Goal: Find specific page/section: Find specific page/section

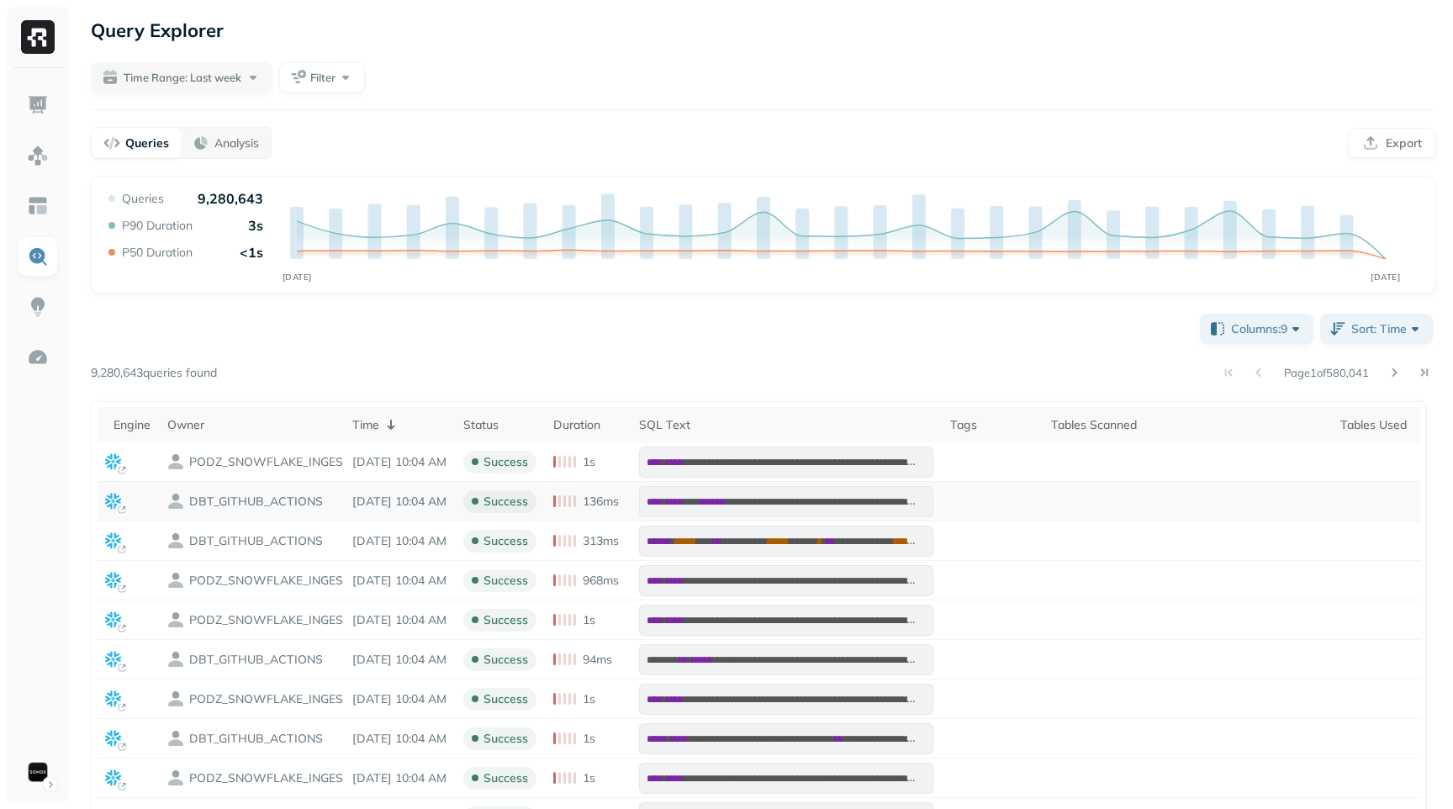
click at [306, 512] on td "DBT_GITHUB_ACTIONS" at bounding box center [251, 502] width 185 height 40
click at [35, 304] on img at bounding box center [38, 307] width 22 height 22
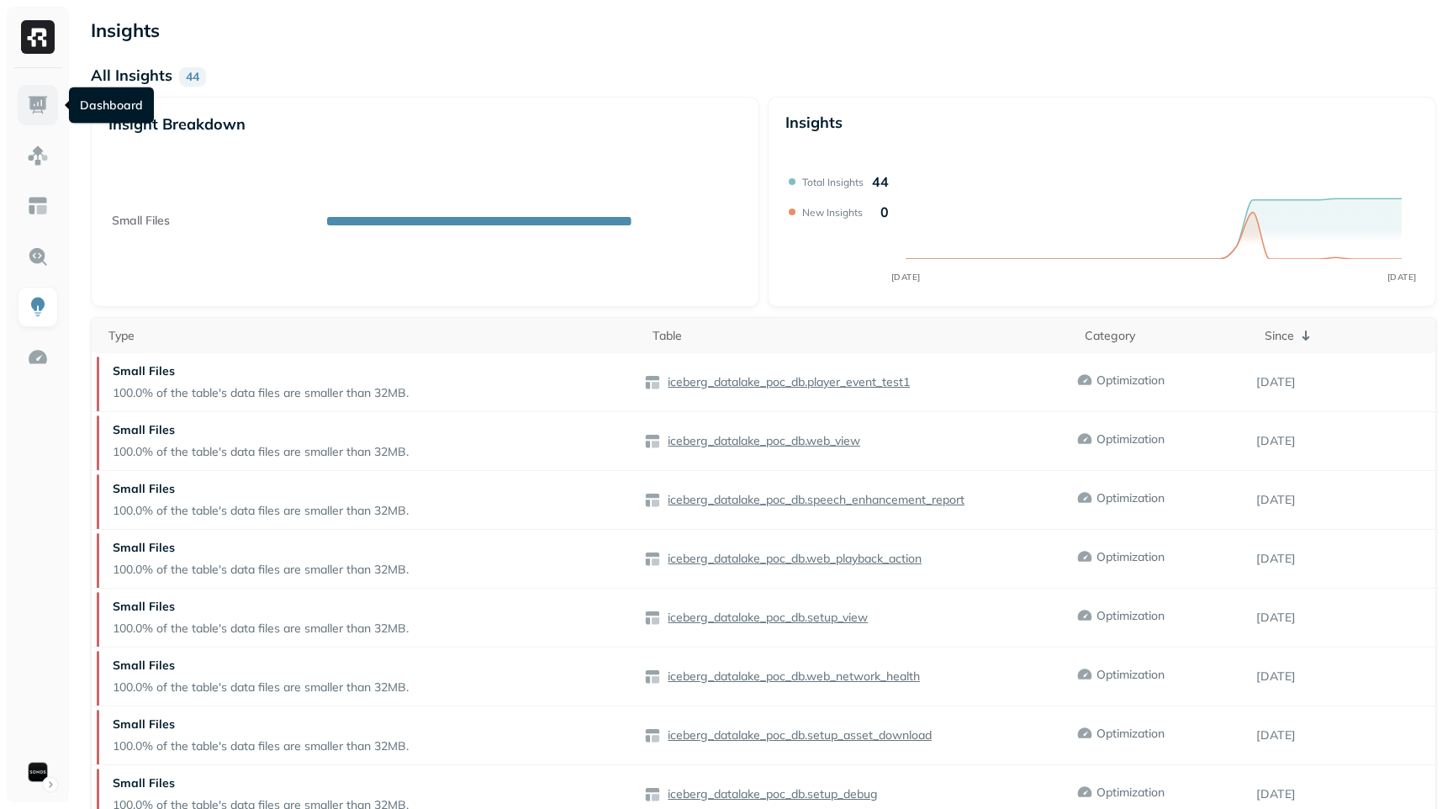
click at [35, 107] on img at bounding box center [38, 105] width 22 height 22
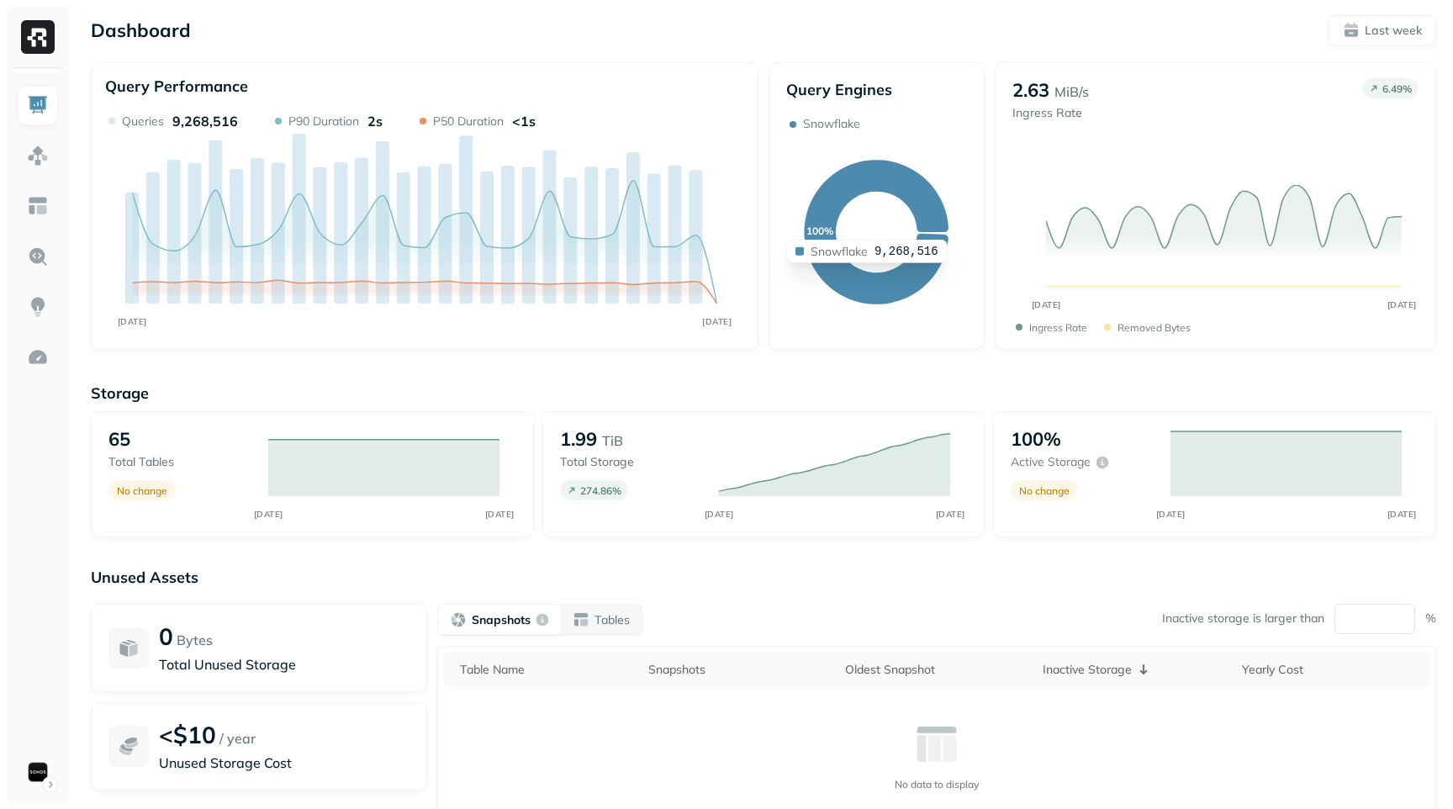
scroll to position [127, 0]
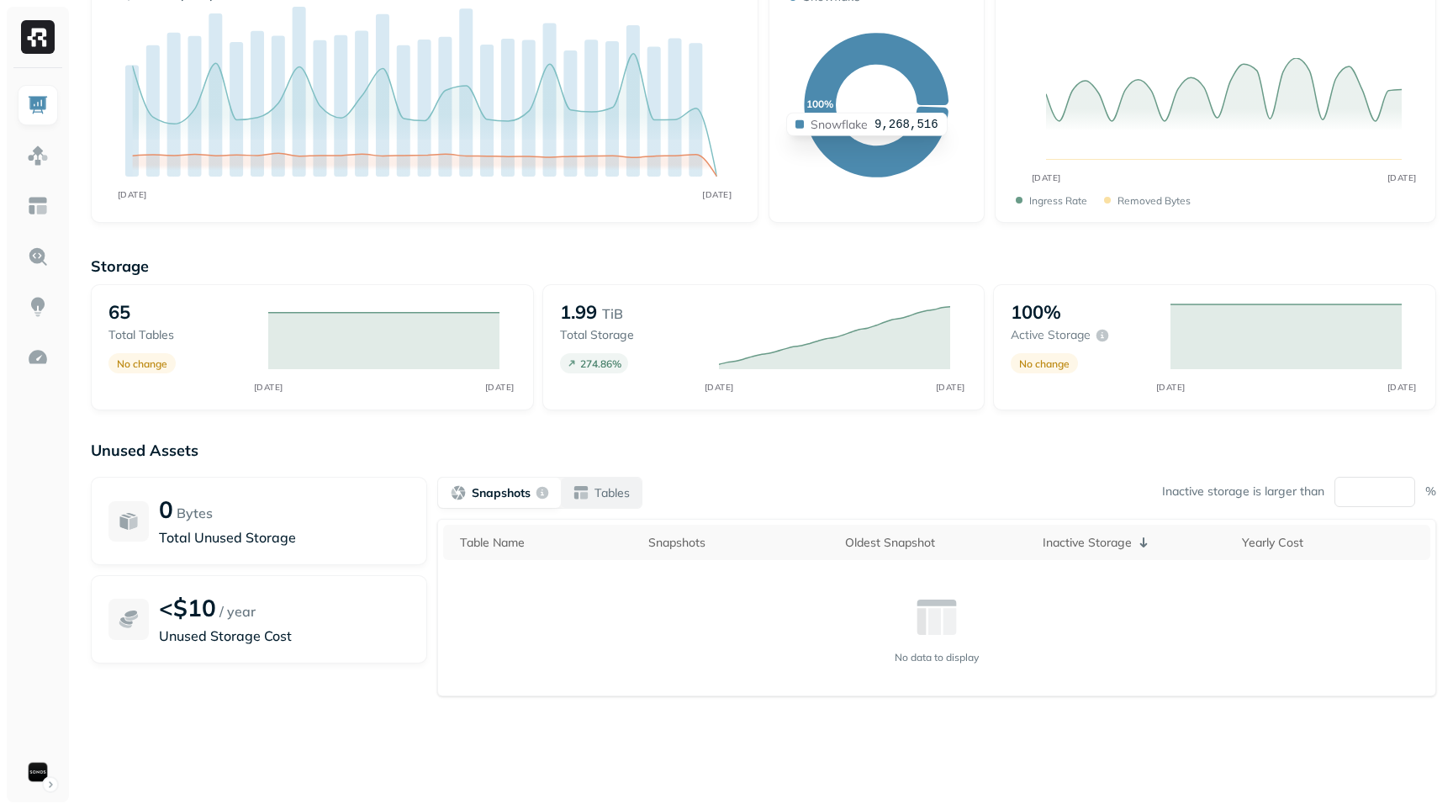
click at [594, 500] on div "Tables" at bounding box center [601, 492] width 57 height 17
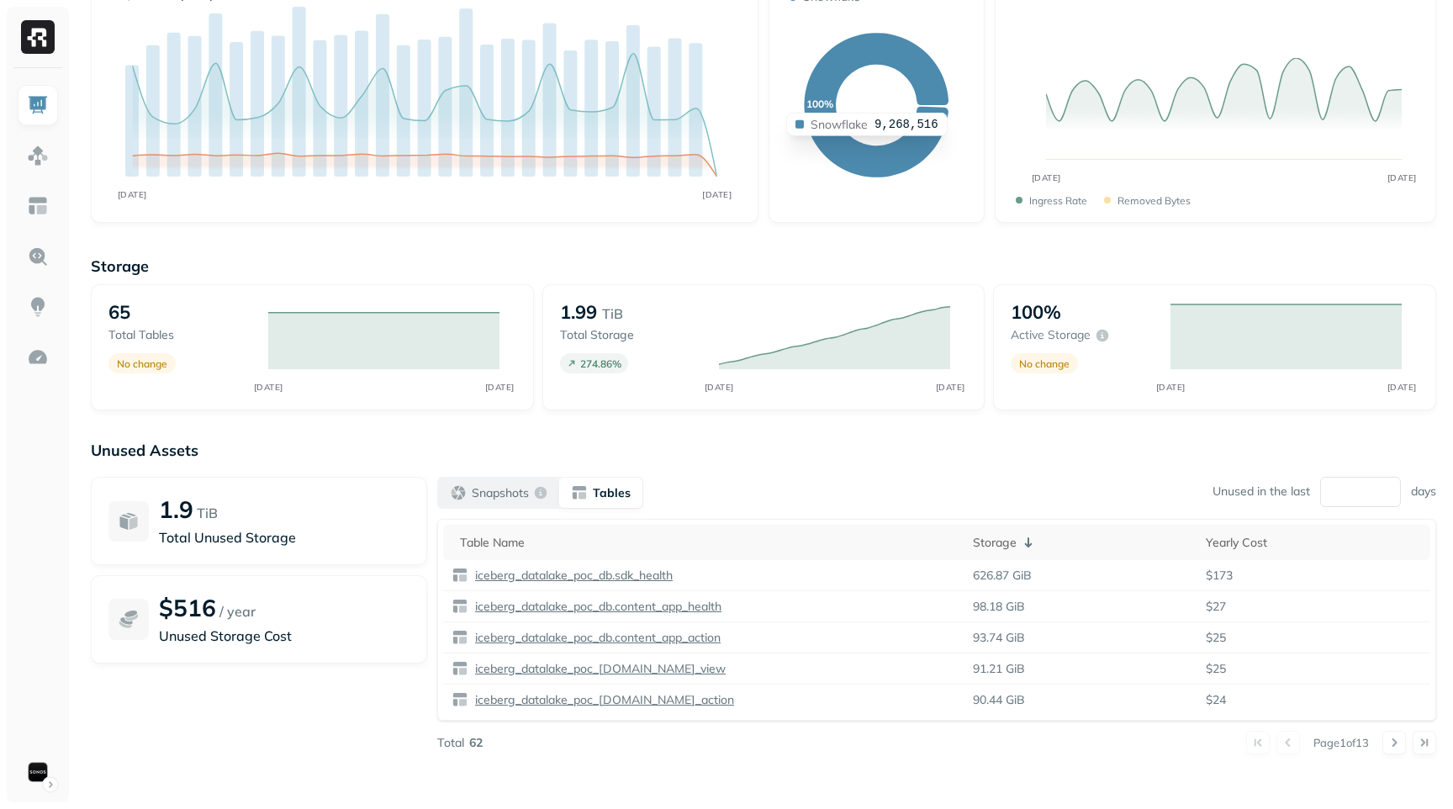
click at [477, 493] on p "Snapshots" at bounding box center [500, 493] width 57 height 16
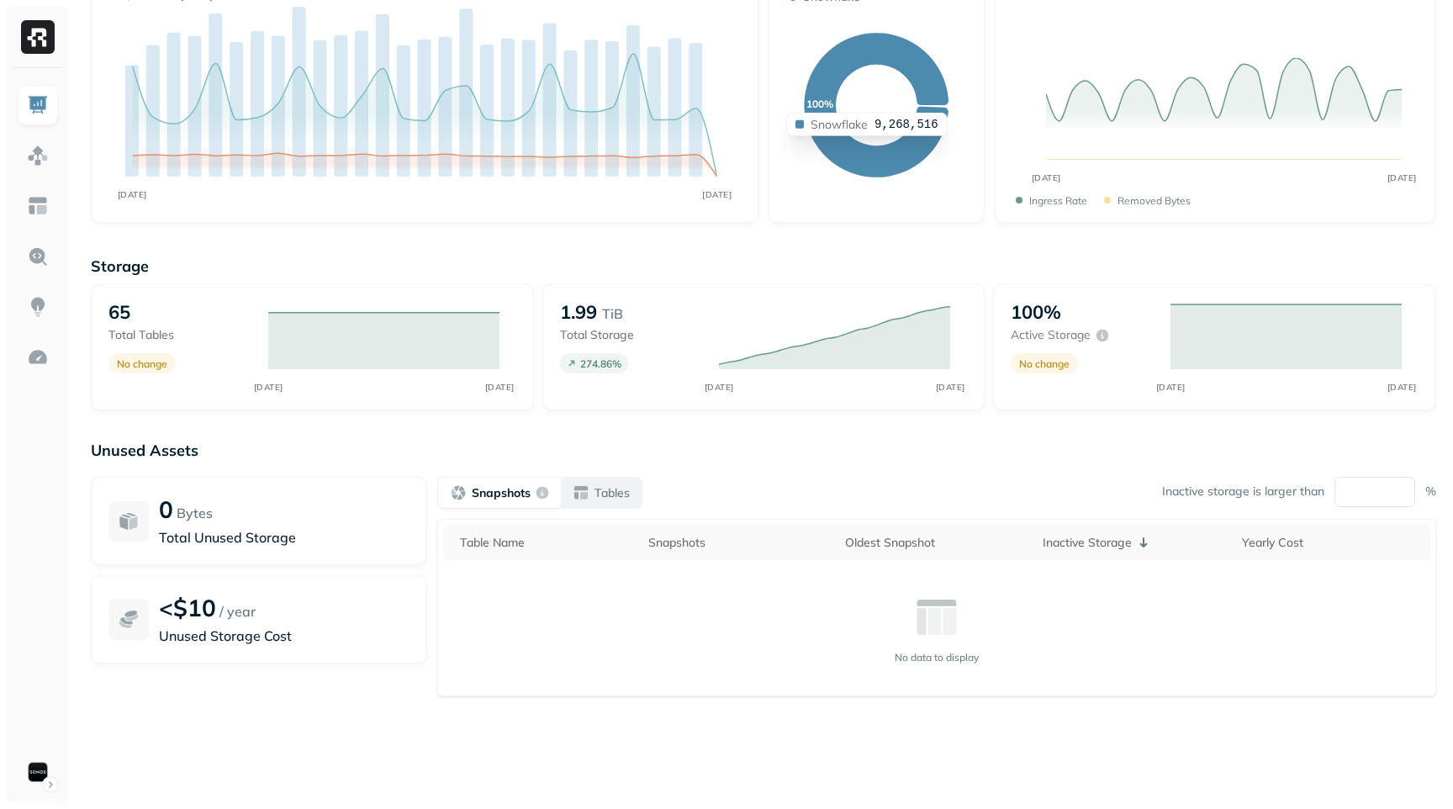
click at [596, 491] on p "Tables" at bounding box center [612, 493] width 35 height 16
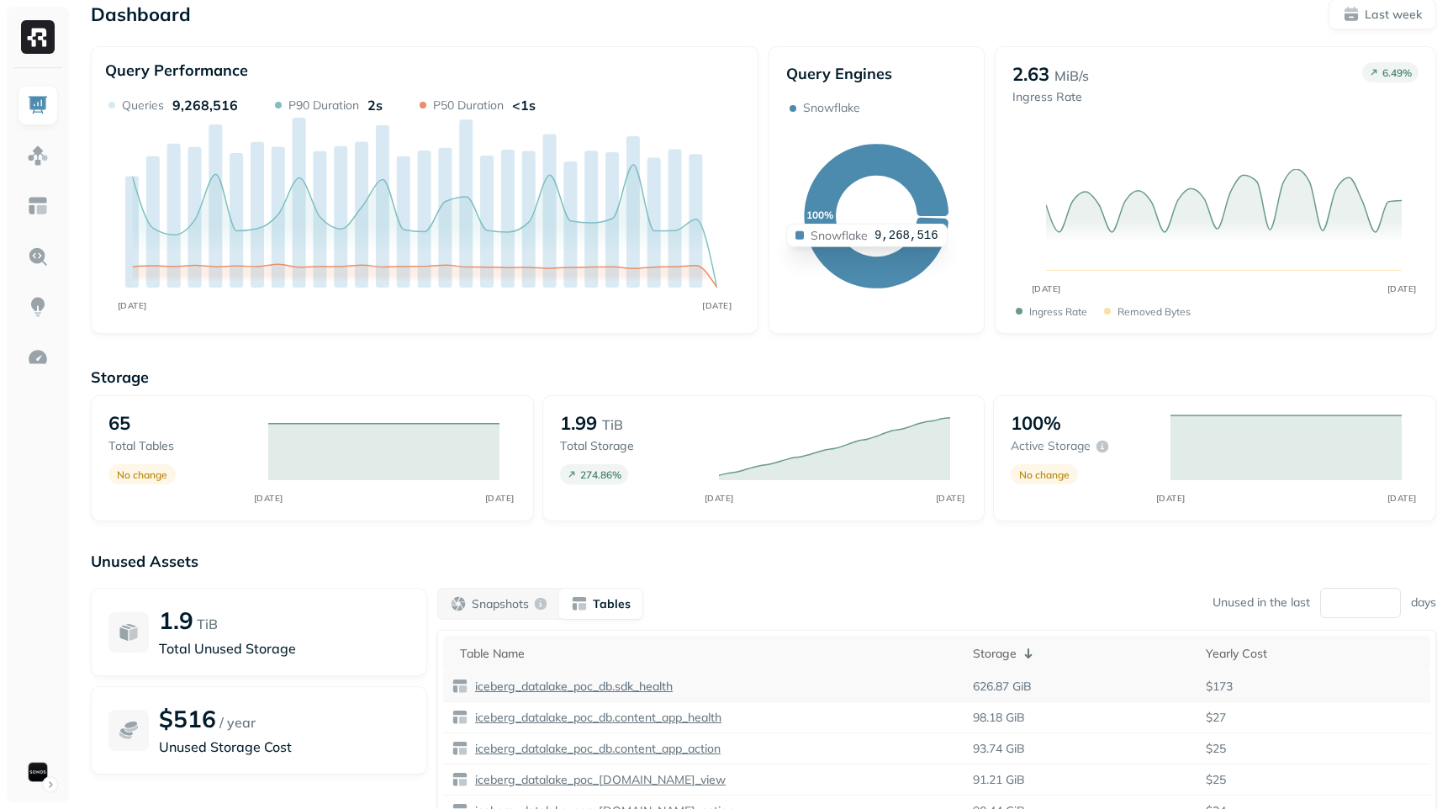
scroll to position [0, 0]
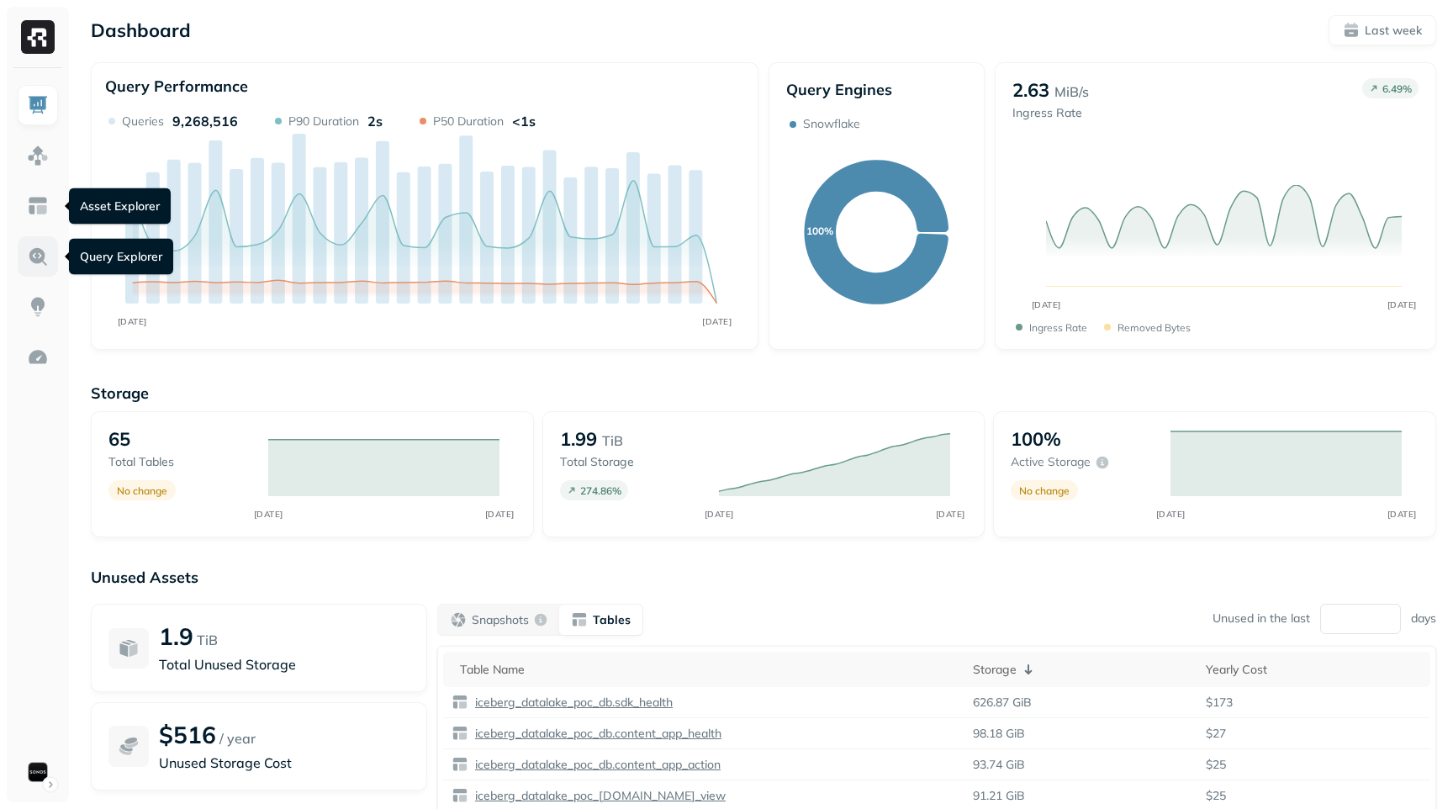
click at [39, 256] on img at bounding box center [38, 257] width 22 height 22
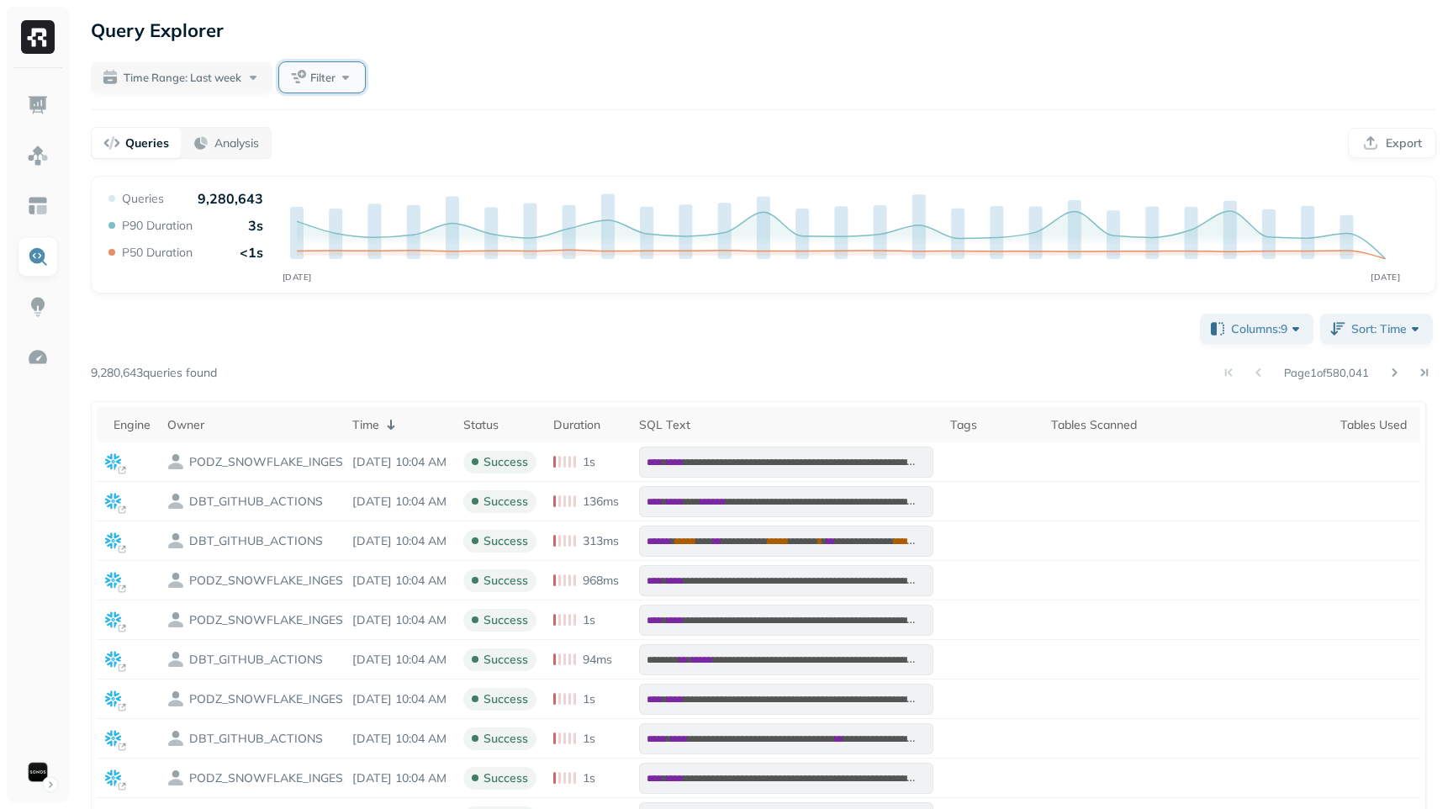
click at [310, 75] on button "Filter" at bounding box center [322, 77] width 86 height 30
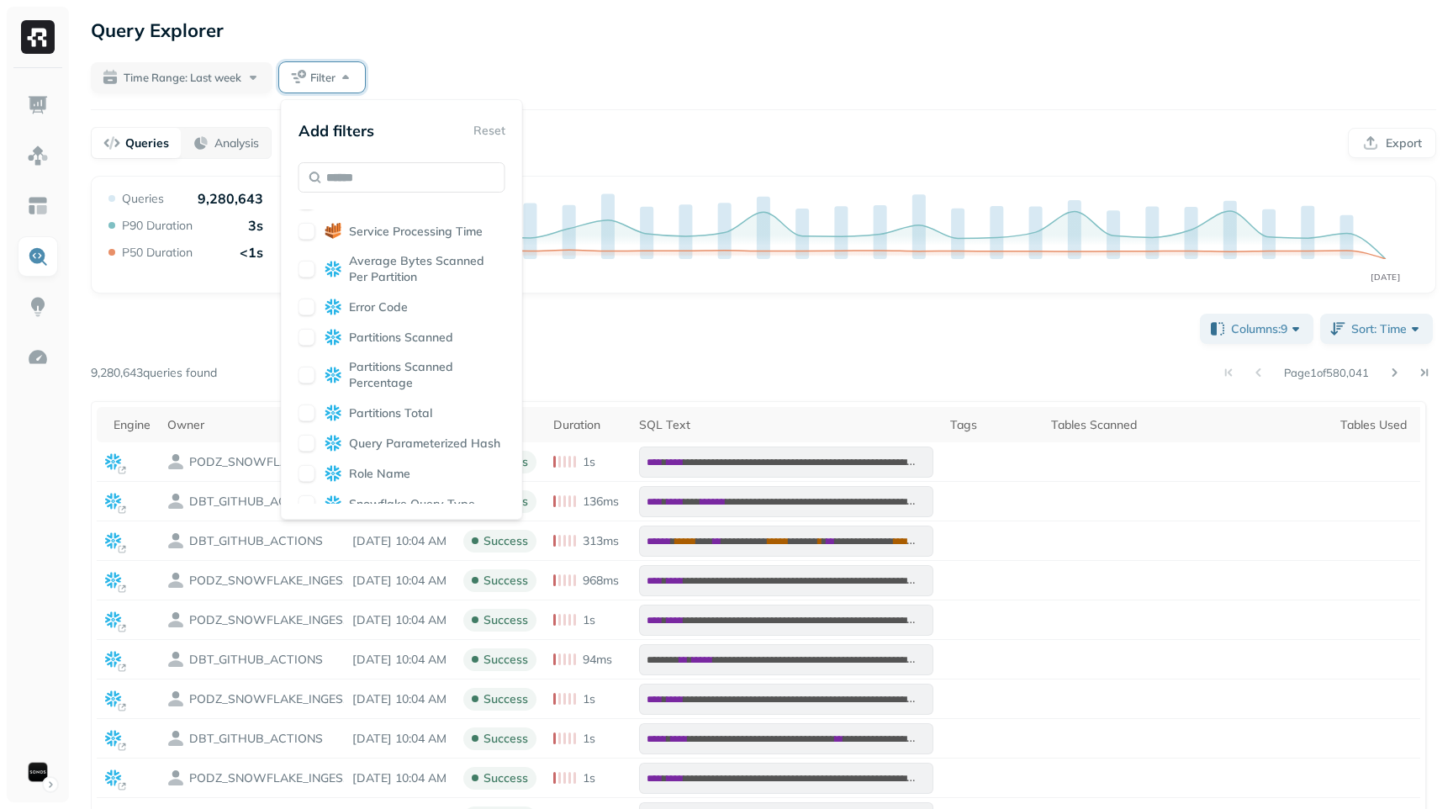
scroll to position [601, 0]
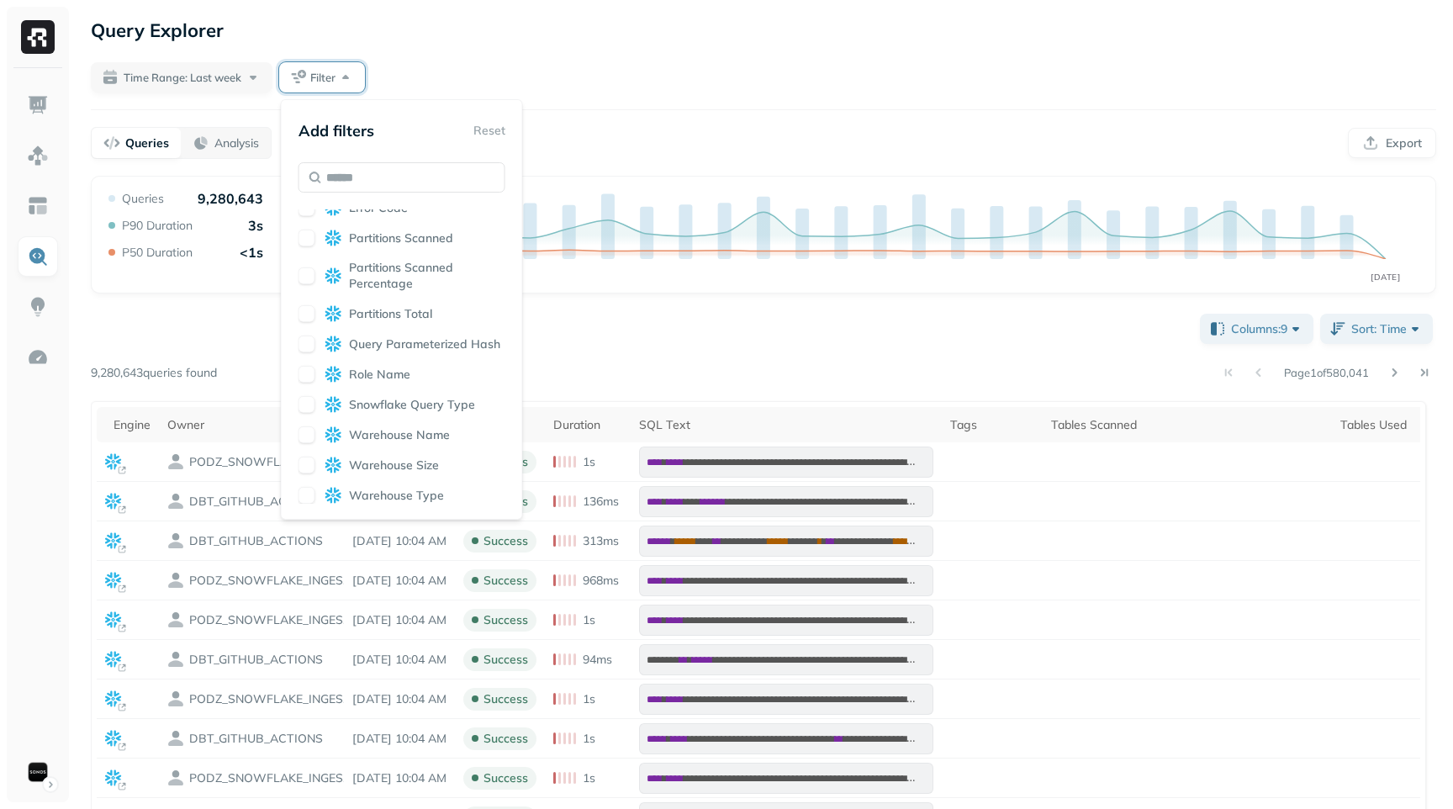
click at [416, 464] on span "Warehouse Size" at bounding box center [394, 466] width 90 height 16
click at [392, 466] on span "Warehouse Size" at bounding box center [394, 466] width 90 height 16
click at [620, 313] on div "**********" at bounding box center [764, 761] width 1346 height 903
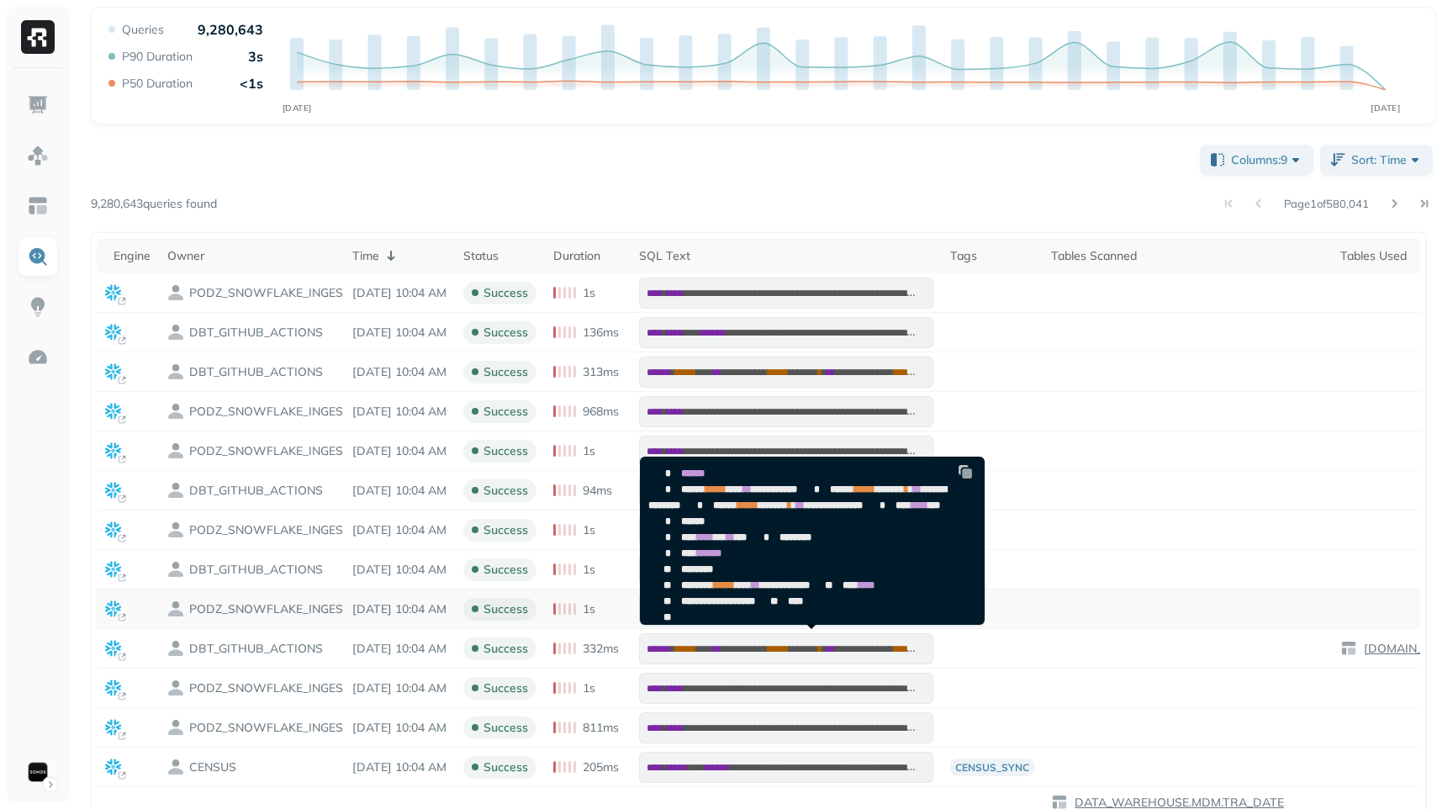
scroll to position [0, 0]
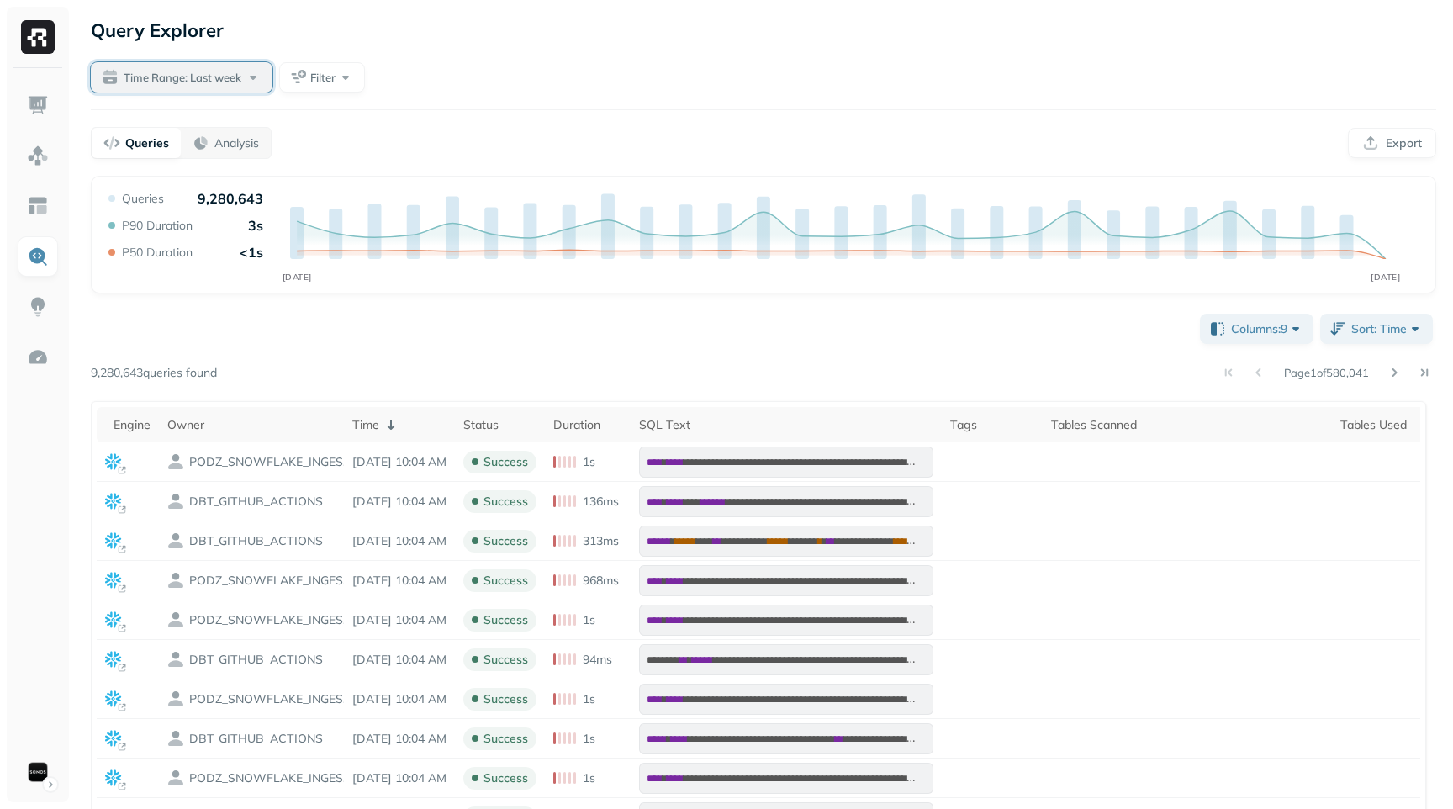
click at [213, 85] on div "Time Range: Last week" at bounding box center [193, 77] width 138 height 17
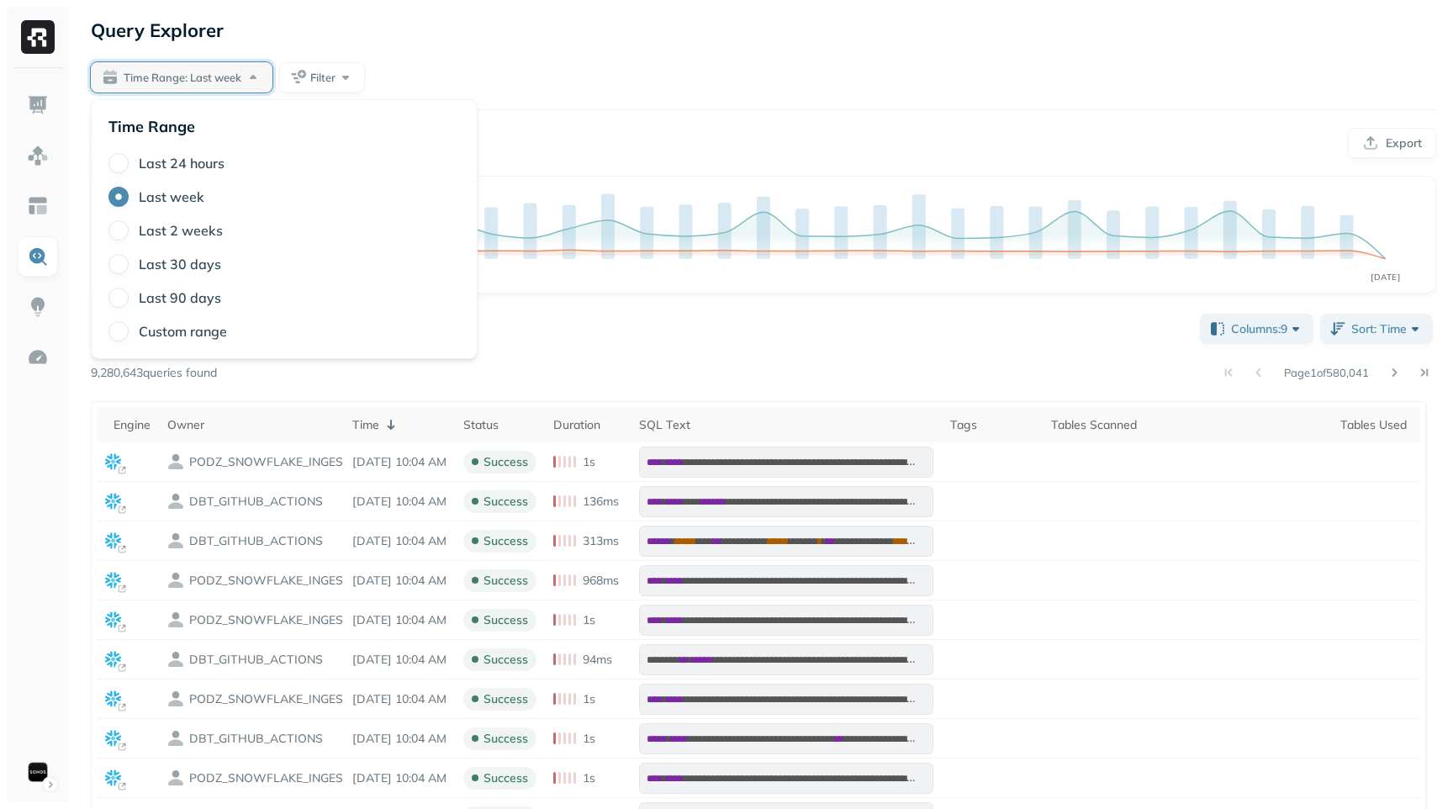
click at [561, 64] on div "Time Range: Last week Filter" at bounding box center [764, 77] width 1346 height 30
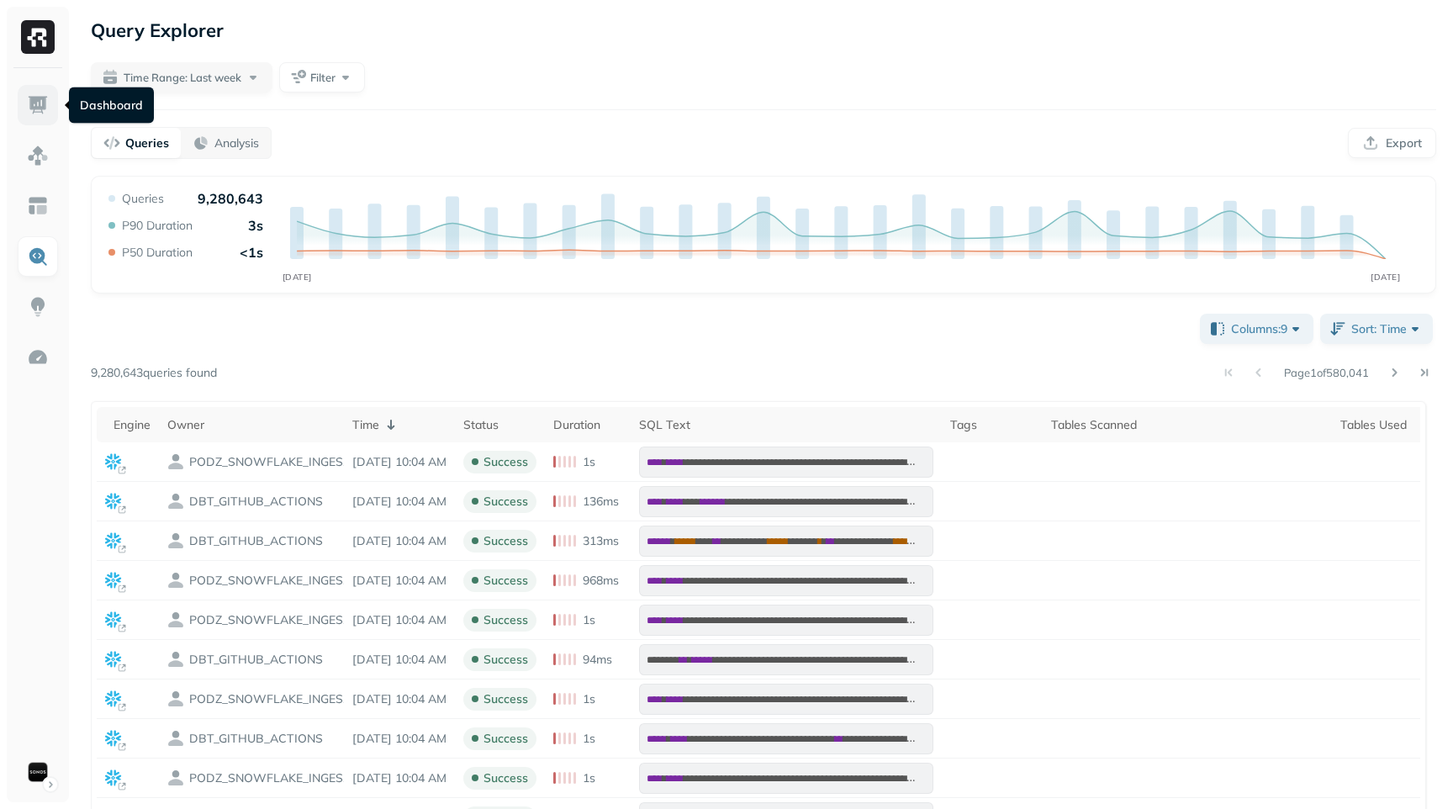
click at [34, 109] on img at bounding box center [38, 105] width 22 height 22
